Goal: Ask a question

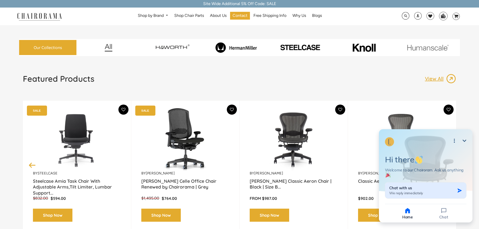
click at [422, 194] on span "We reply immediately" at bounding box center [406, 193] width 34 height 5
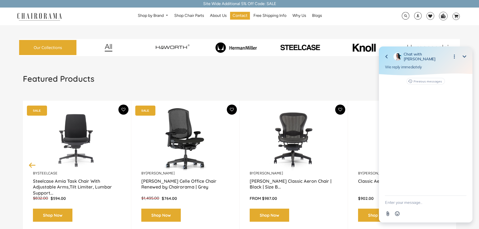
click at [408, 204] on textarea "New message" at bounding box center [425, 202] width 81 height 13
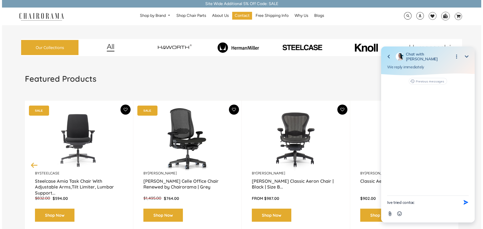
type textarea "Ive tried contac"
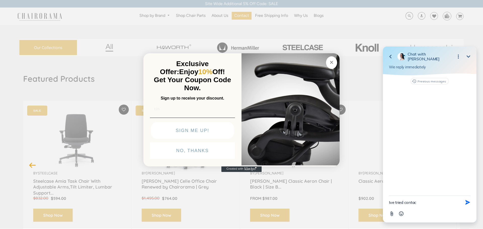
type input "tin"
click at [429, 202] on textarea "Ive tried contac" at bounding box center [423, 202] width 69 height 13
type textarea "Ive tried contacting a few time without any help or reponses"
type textarea "o"
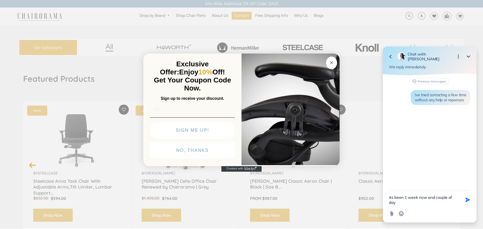
type textarea "its been 1 week now and couple of days"
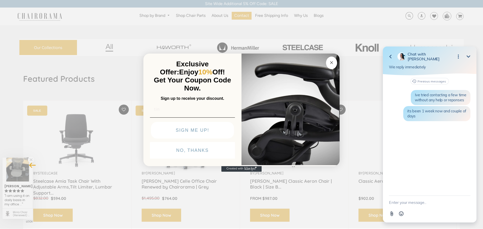
click at [329, 61] on circle "Close dialog" at bounding box center [332, 63] width 6 height 6
